Goal: Task Accomplishment & Management: Manage account settings

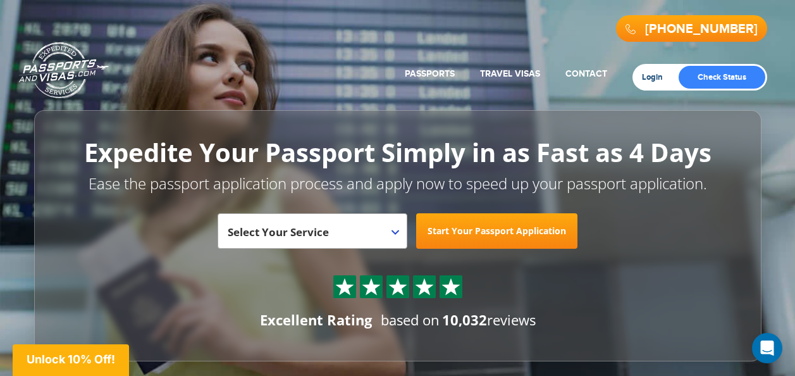
click at [651, 78] on link "Login" at bounding box center [657, 77] width 30 height 10
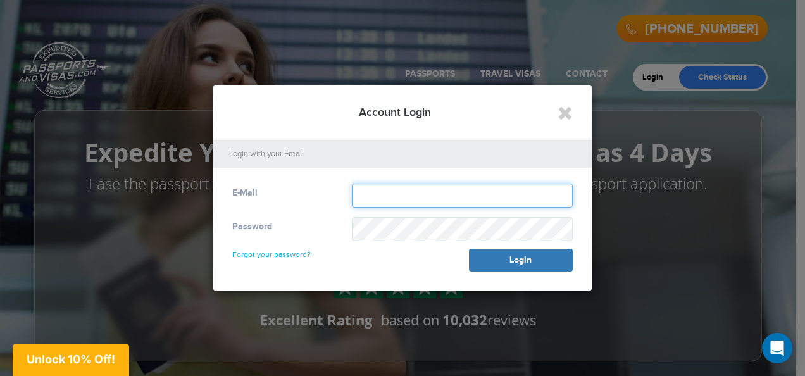
click at [502, 192] on input "text" at bounding box center [462, 195] width 221 height 24
type input "**********"
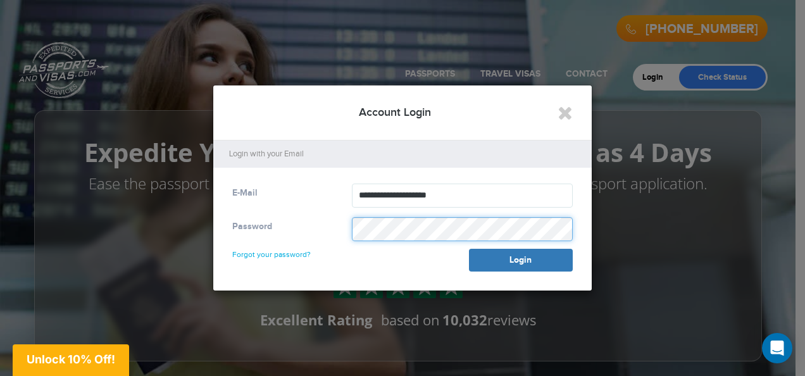
click at [469, 249] on button "Login" at bounding box center [521, 260] width 104 height 23
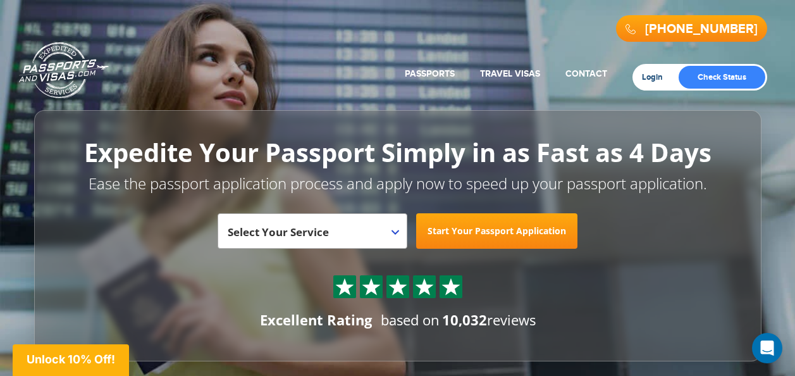
click at [645, 75] on link "Login" at bounding box center [657, 77] width 30 height 10
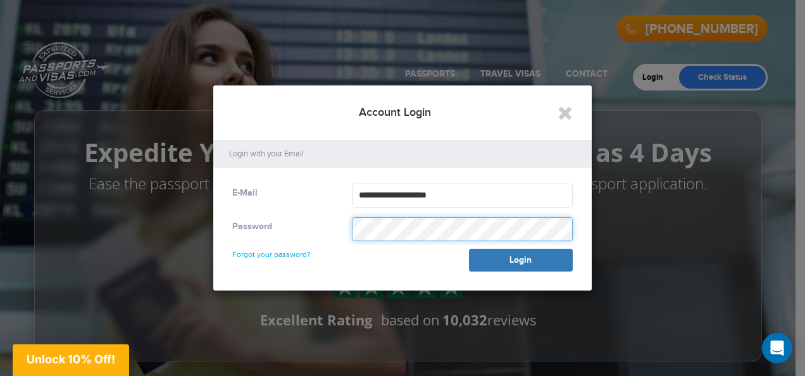
click at [469, 249] on button "Login" at bounding box center [521, 260] width 104 height 23
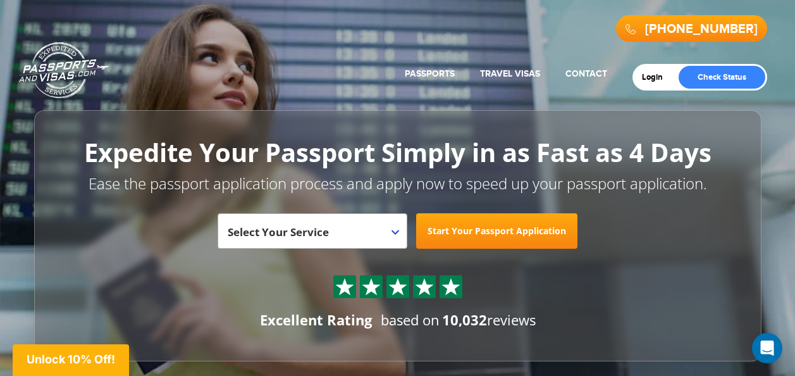
click at [649, 86] on div "Login Check Status" at bounding box center [700, 77] width 135 height 27
click at [650, 75] on link "Login" at bounding box center [657, 77] width 30 height 10
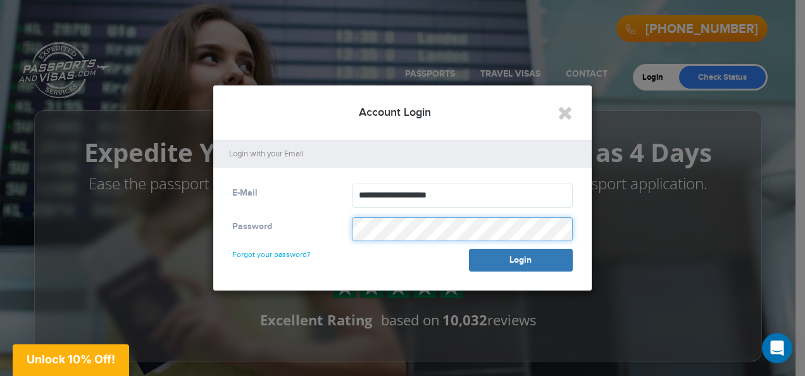
click at [469, 249] on button "Login" at bounding box center [521, 260] width 104 height 23
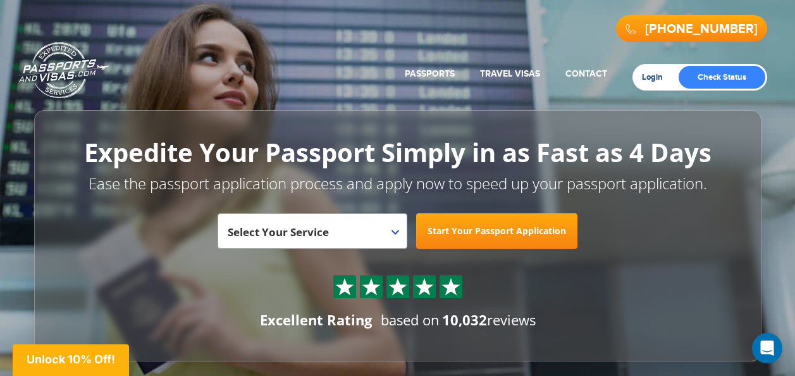
click at [659, 80] on link "Login" at bounding box center [657, 77] width 30 height 10
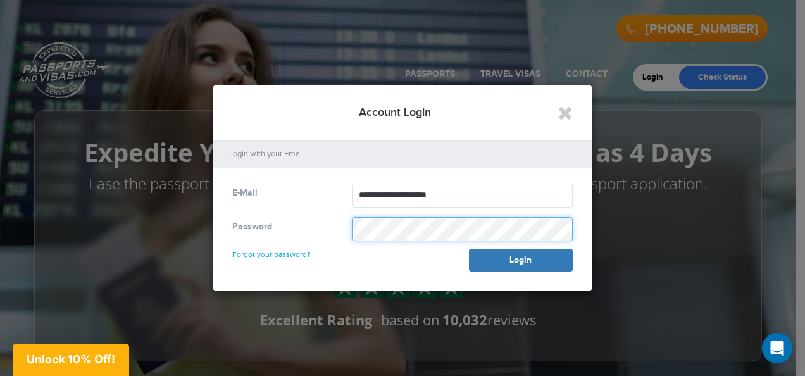
click at [469, 249] on button "Login" at bounding box center [521, 260] width 104 height 23
